Goal: Transaction & Acquisition: Purchase product/service

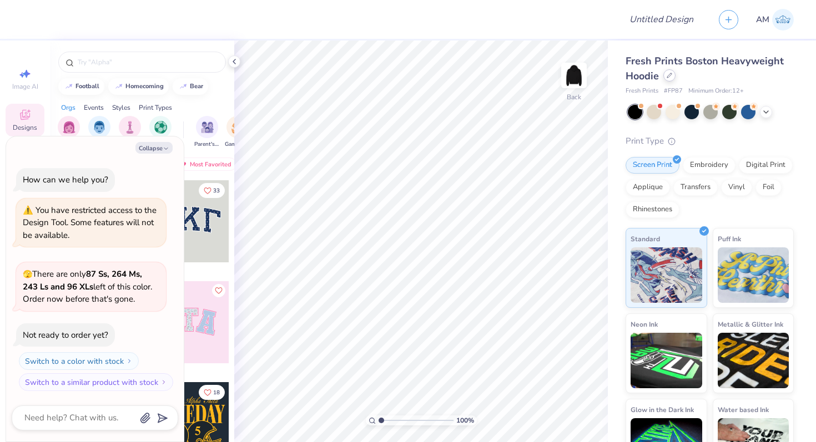
click at [669, 78] on icon at bounding box center [670, 76] width 6 height 6
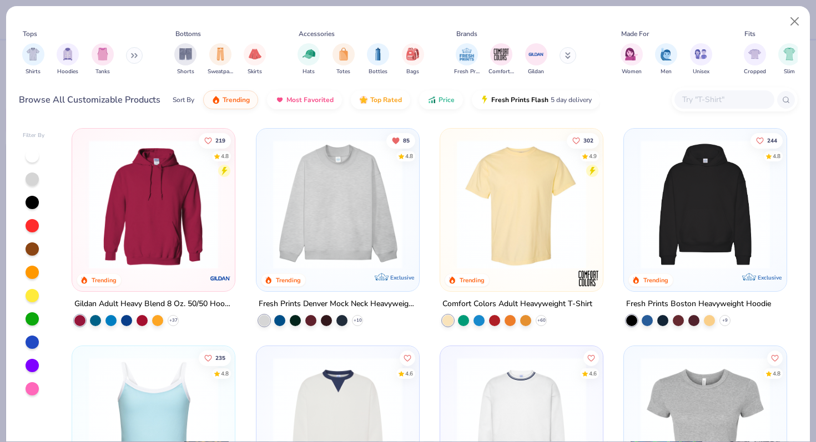
click at [462, 43] on div "Fresh Prints Comfort Colors Gildan" at bounding box center [522, 59] width 140 height 41
click at [466, 53] on img "filter for Fresh Prints" at bounding box center [466, 53] width 17 height 17
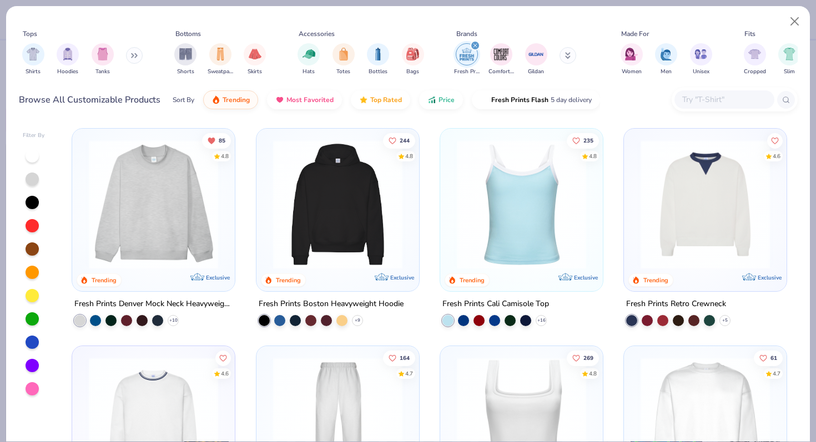
click at [341, 393] on img at bounding box center [338, 421] width 140 height 129
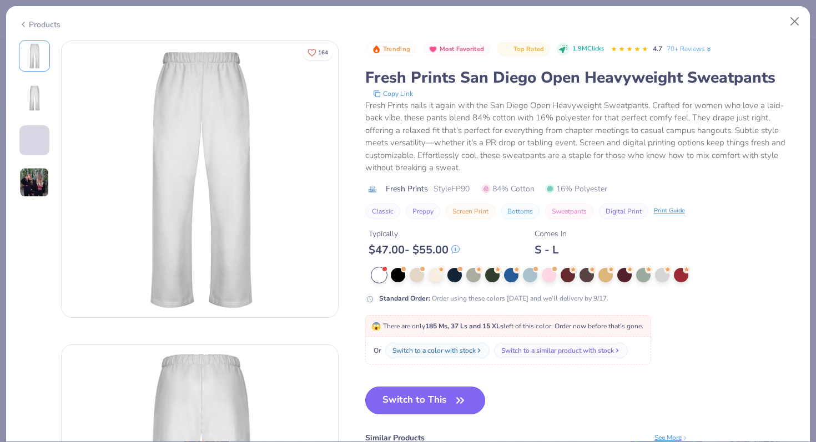
click at [450, 392] on button "Switch to This" at bounding box center [425, 401] width 120 height 28
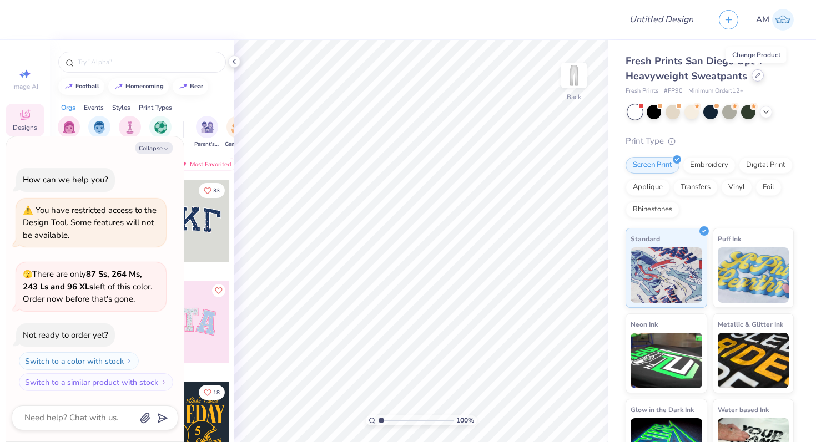
click at [755, 77] on icon at bounding box center [757, 75] width 4 height 4
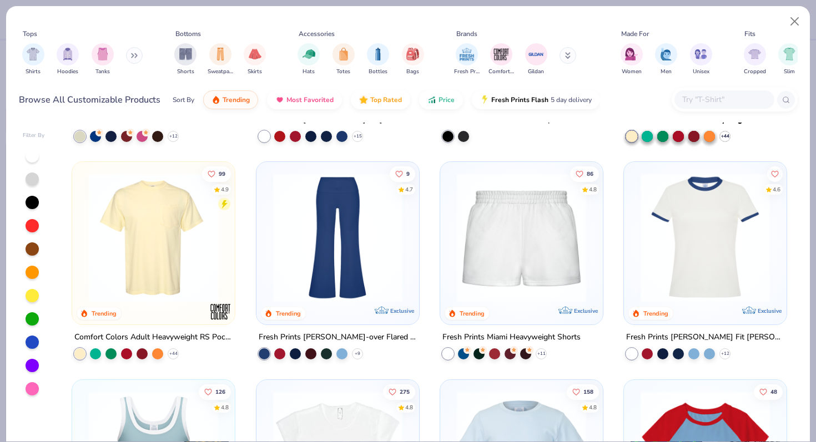
scroll to position [1058, 0]
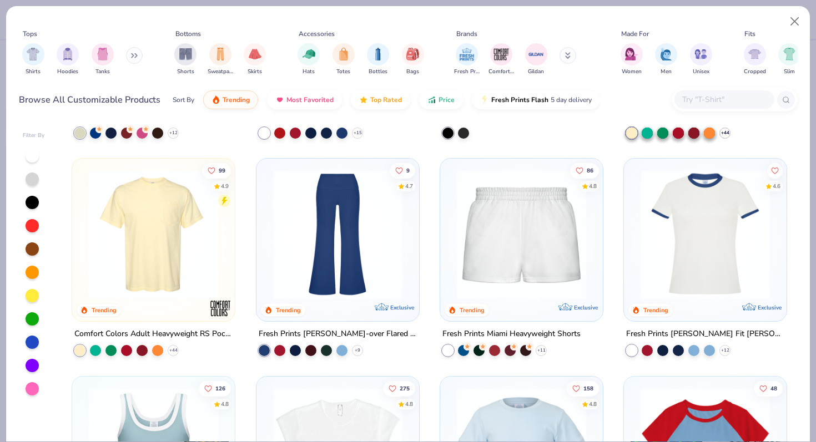
click at [497, 226] on img at bounding box center [521, 234] width 140 height 129
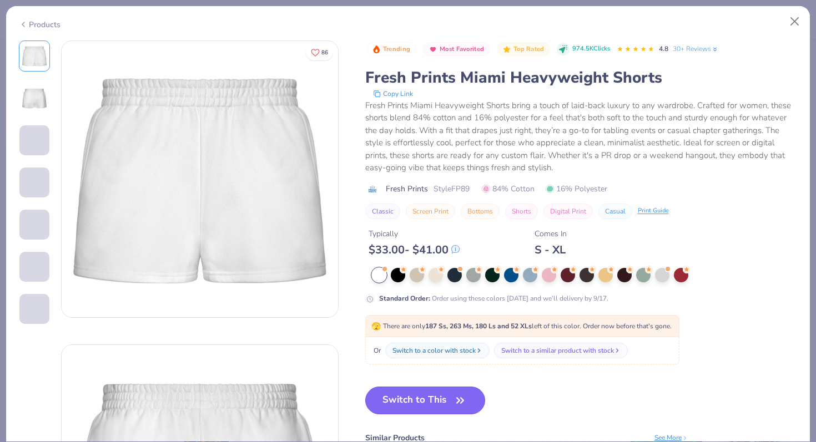
click at [447, 395] on button "Switch to This" at bounding box center [425, 401] width 120 height 28
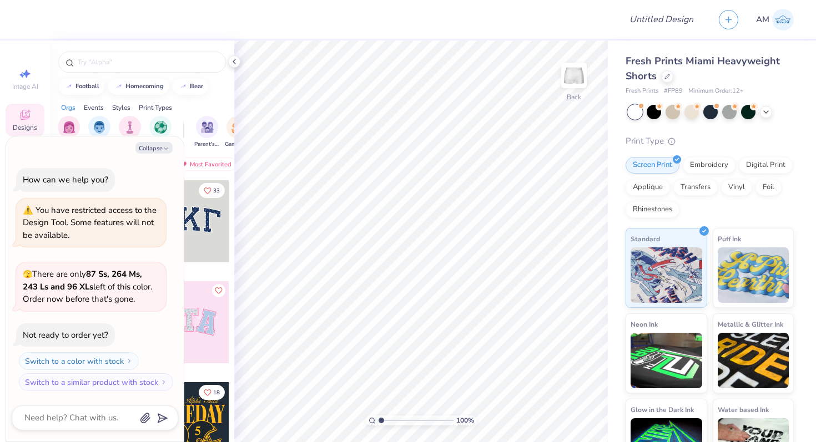
type textarea "x"
